Goal: Check status: Check status

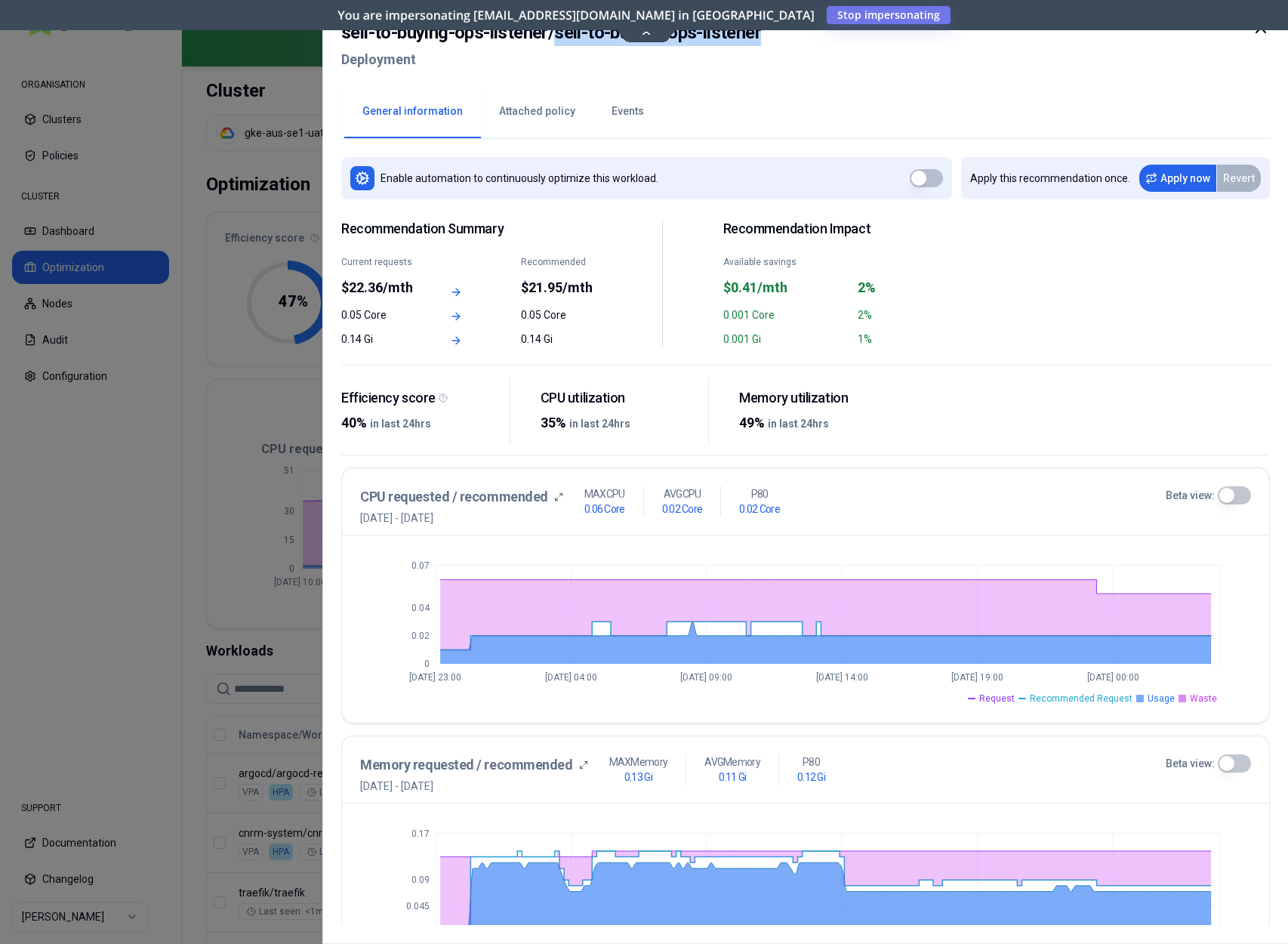
drag, startPoint x: 797, startPoint y: 40, endPoint x: 558, endPoint y: 42, distance: 239.0
click at [558, 42] on div "sell-to-buying-ops-listener / sell-to-buying-ops-listener Deployment" at bounding box center [806, 51] width 929 height 63
copy h2 "sell-to-buying-ops-listener"
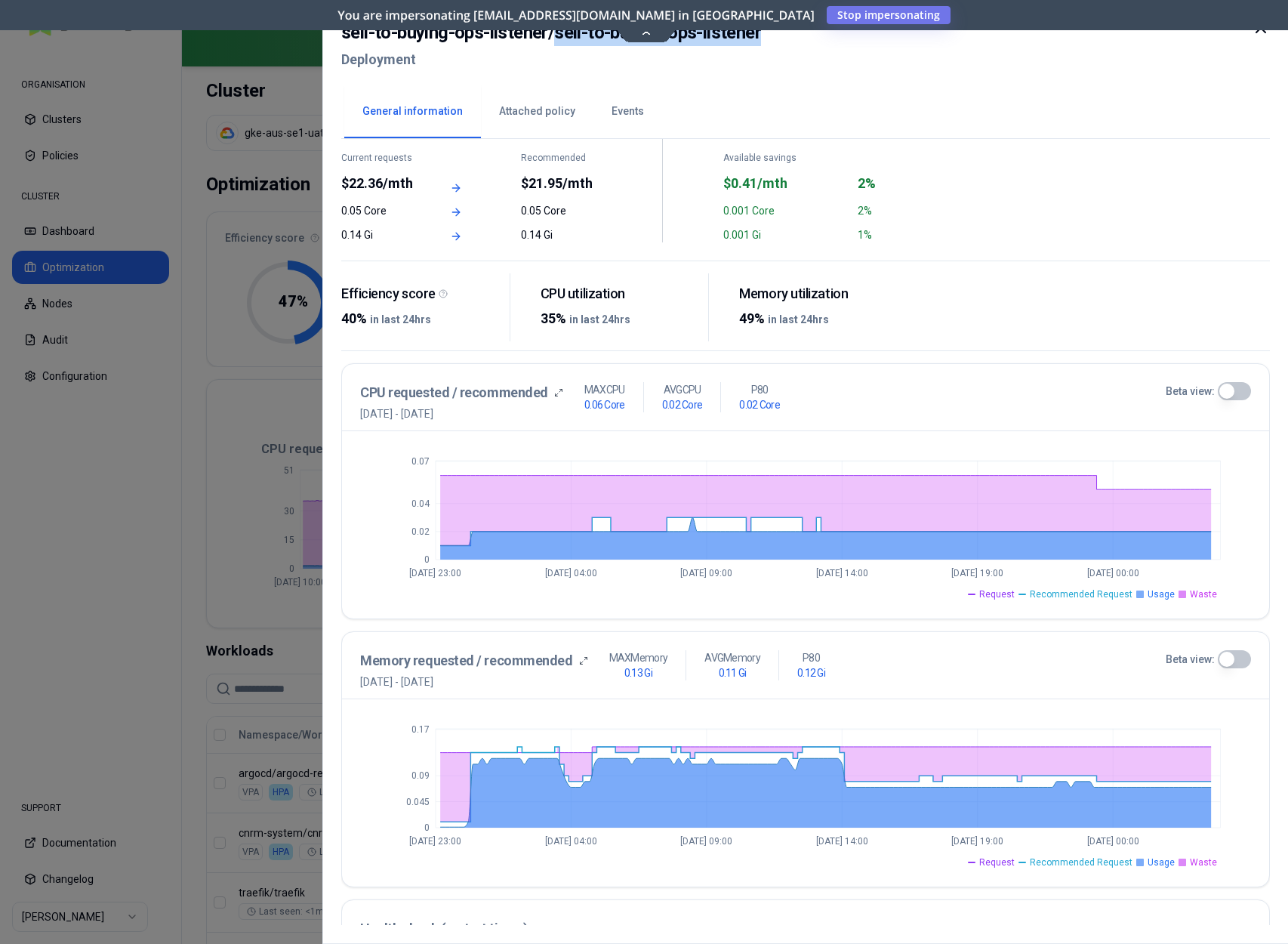
click at [1218, 395] on button "Beta view:" at bounding box center [1233, 391] width 33 height 18
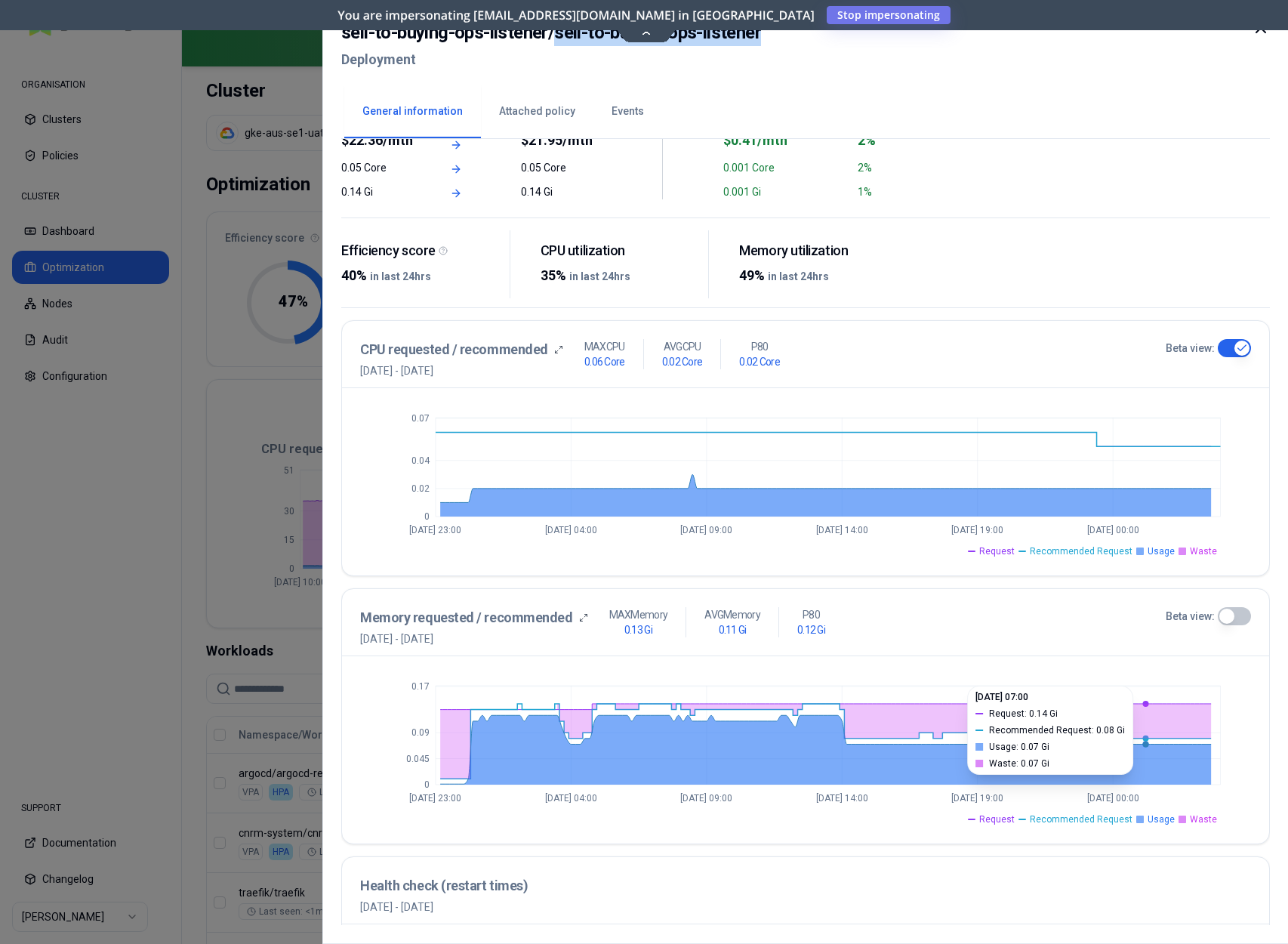
scroll to position [0, 0]
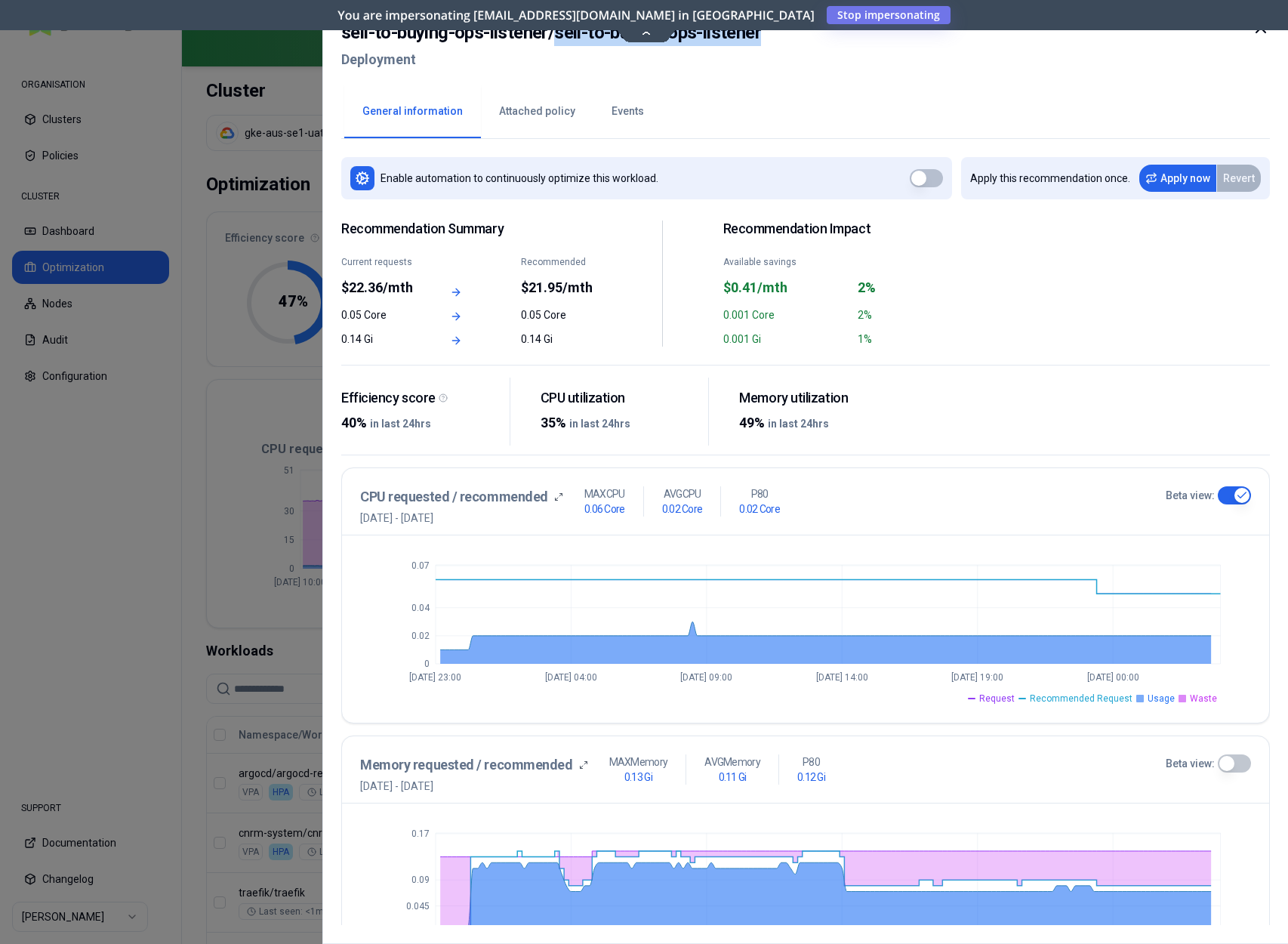
click at [545, 119] on button "Attached policy" at bounding box center [537, 112] width 113 height 53
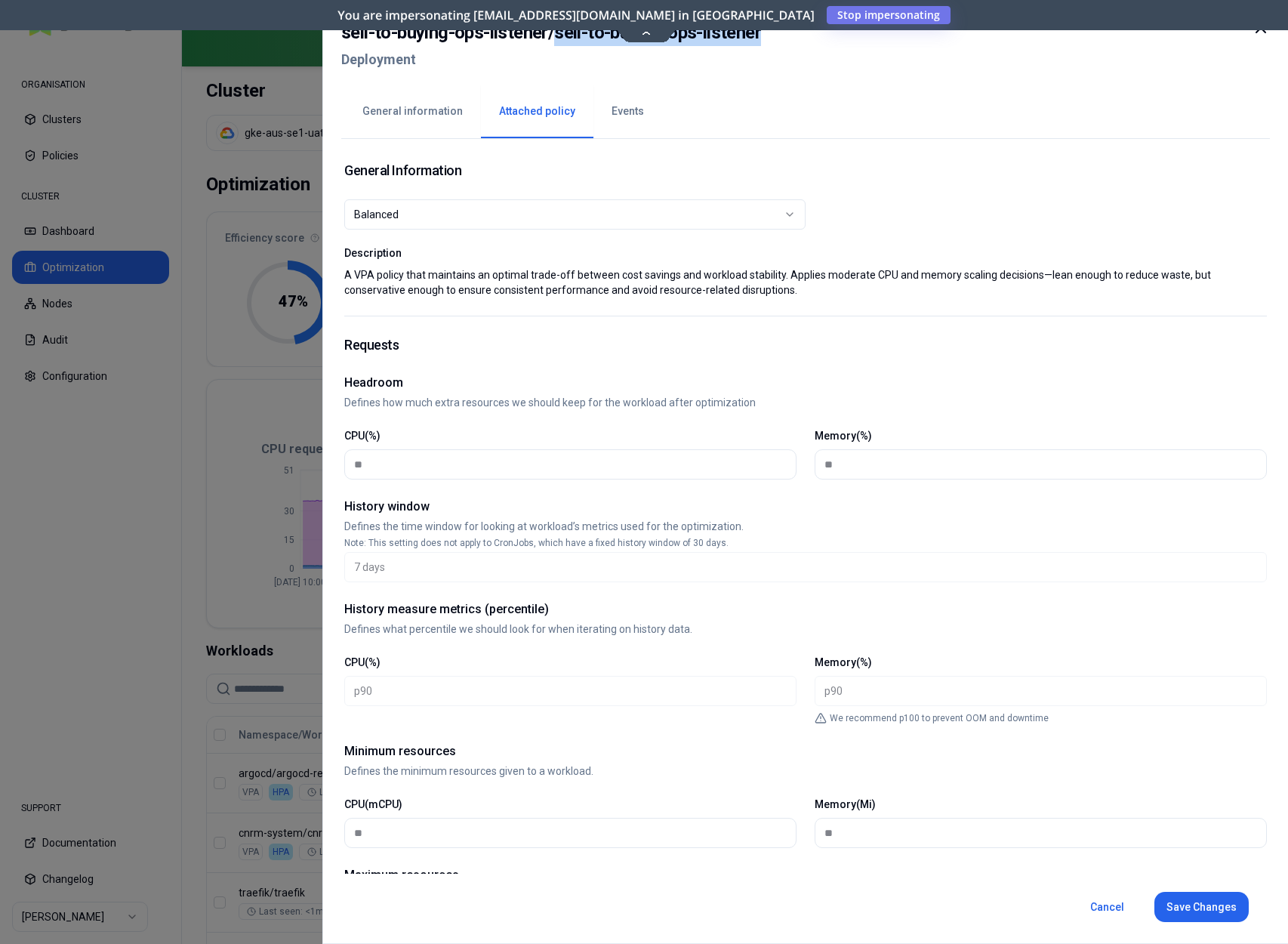
click at [412, 118] on button "General information" at bounding box center [412, 112] width 136 height 53
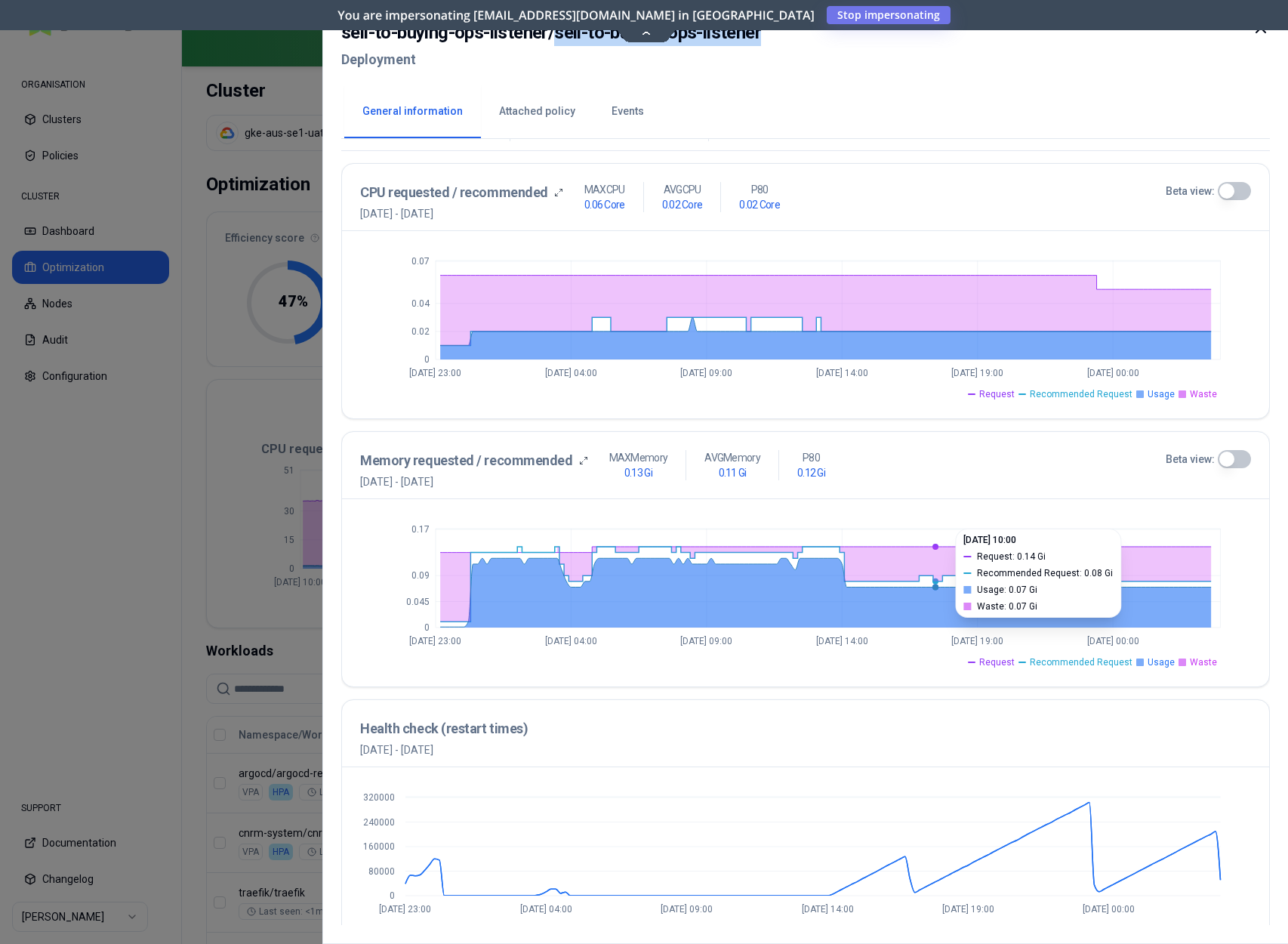
scroll to position [334, 0]
